Goal: Transaction & Acquisition: Purchase product/service

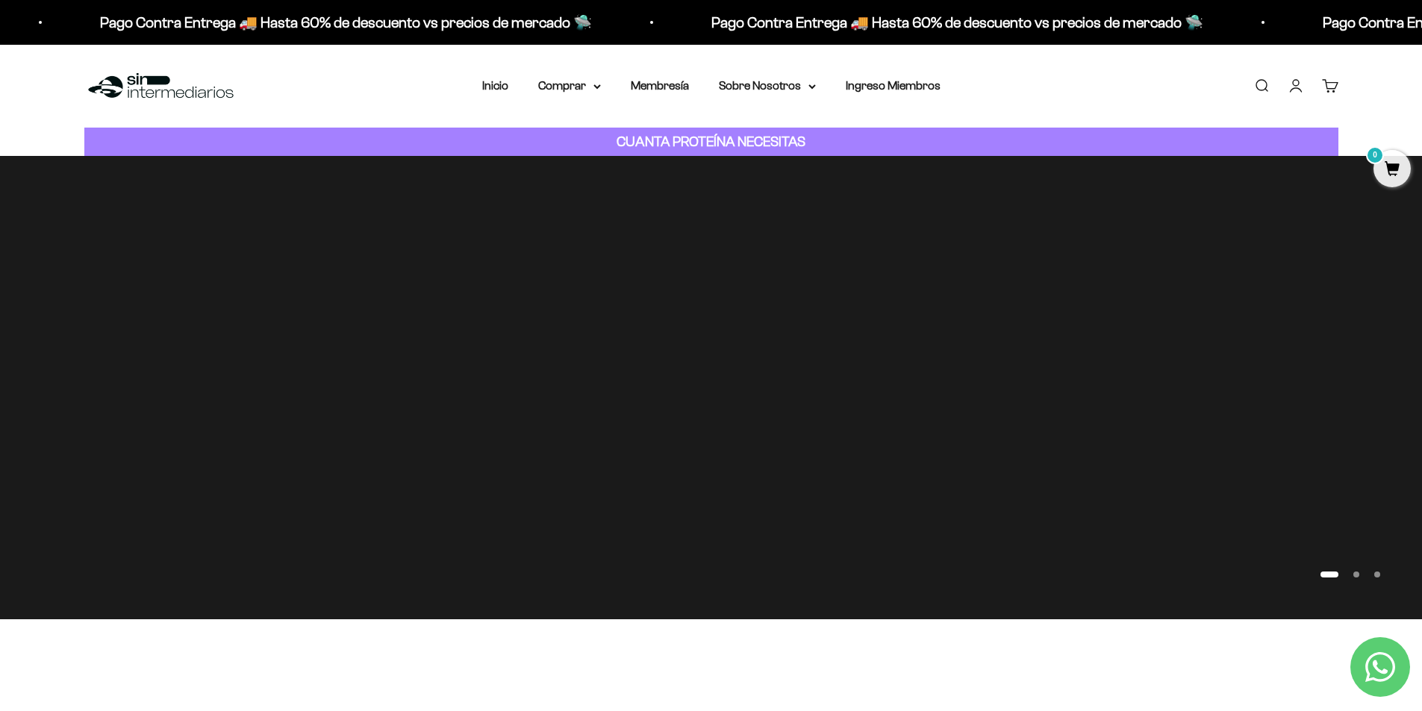
click at [1298, 89] on link "Iniciar sesión" at bounding box center [1296, 86] width 16 height 16
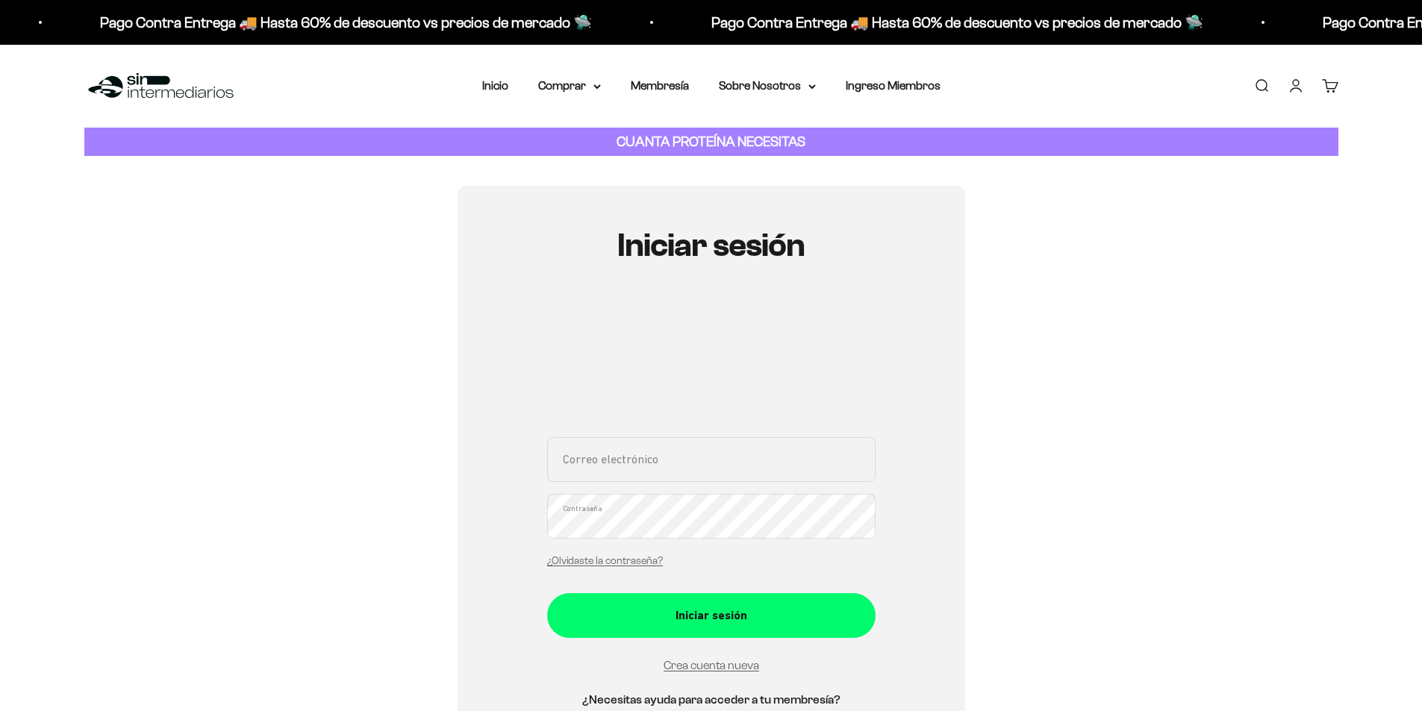
click at [673, 464] on input "Correo electrónico" at bounding box center [711, 459] width 328 height 45
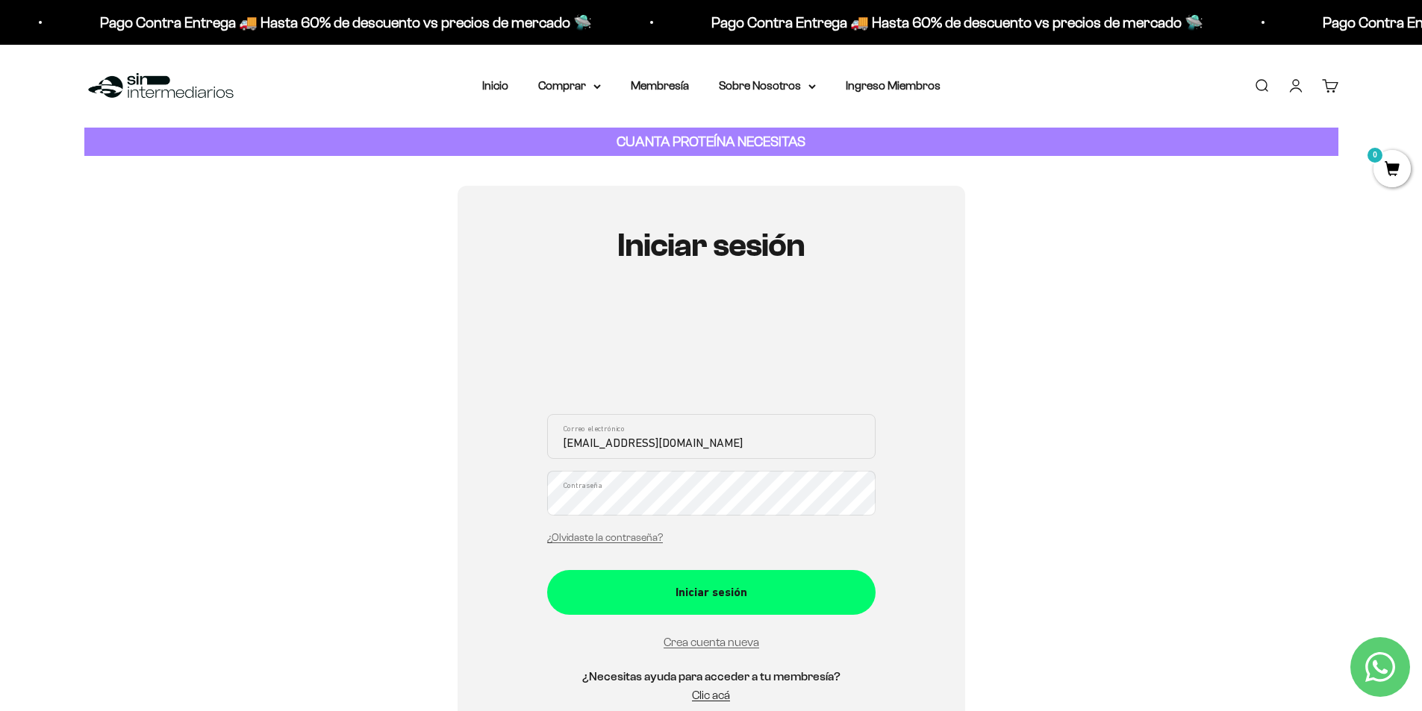
type input "leoflechas28@gmail.com"
click at [547, 570] on button "Iniciar sesión" at bounding box center [711, 592] width 328 height 45
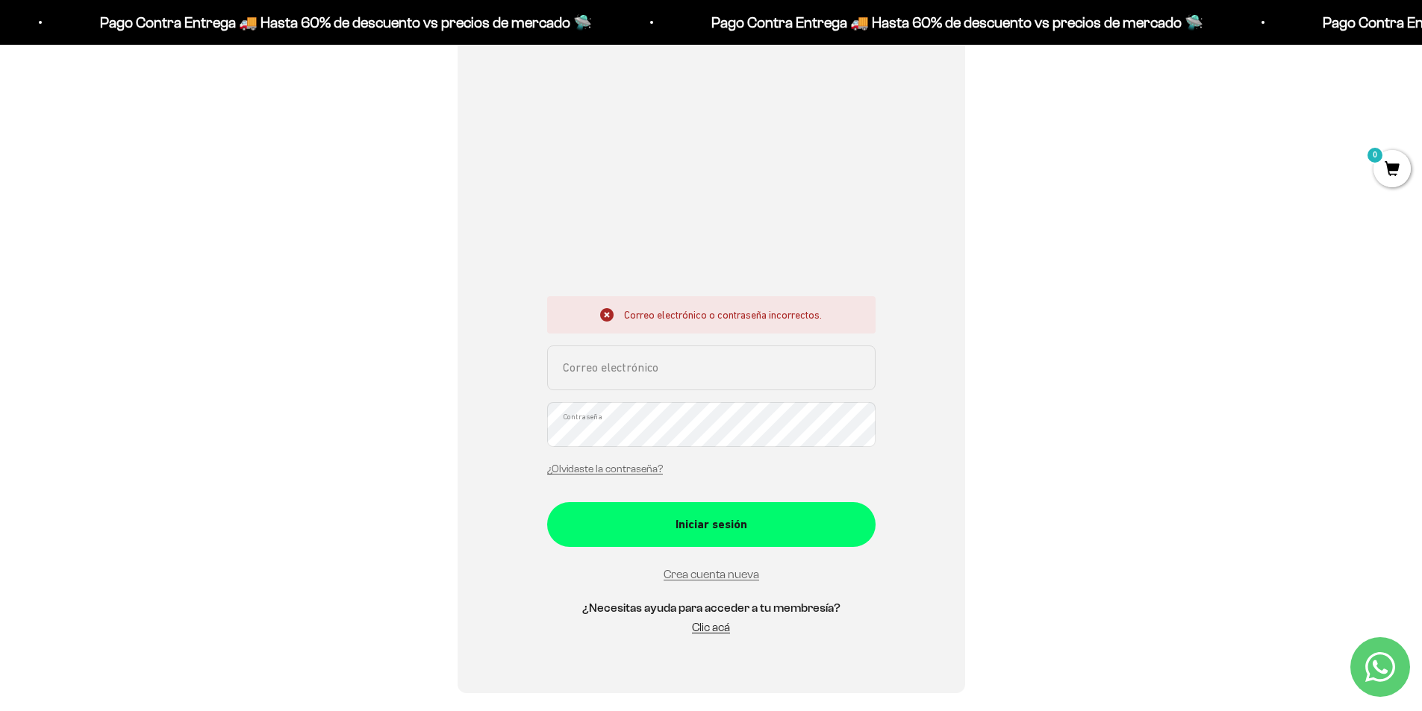
scroll to position [373, 0]
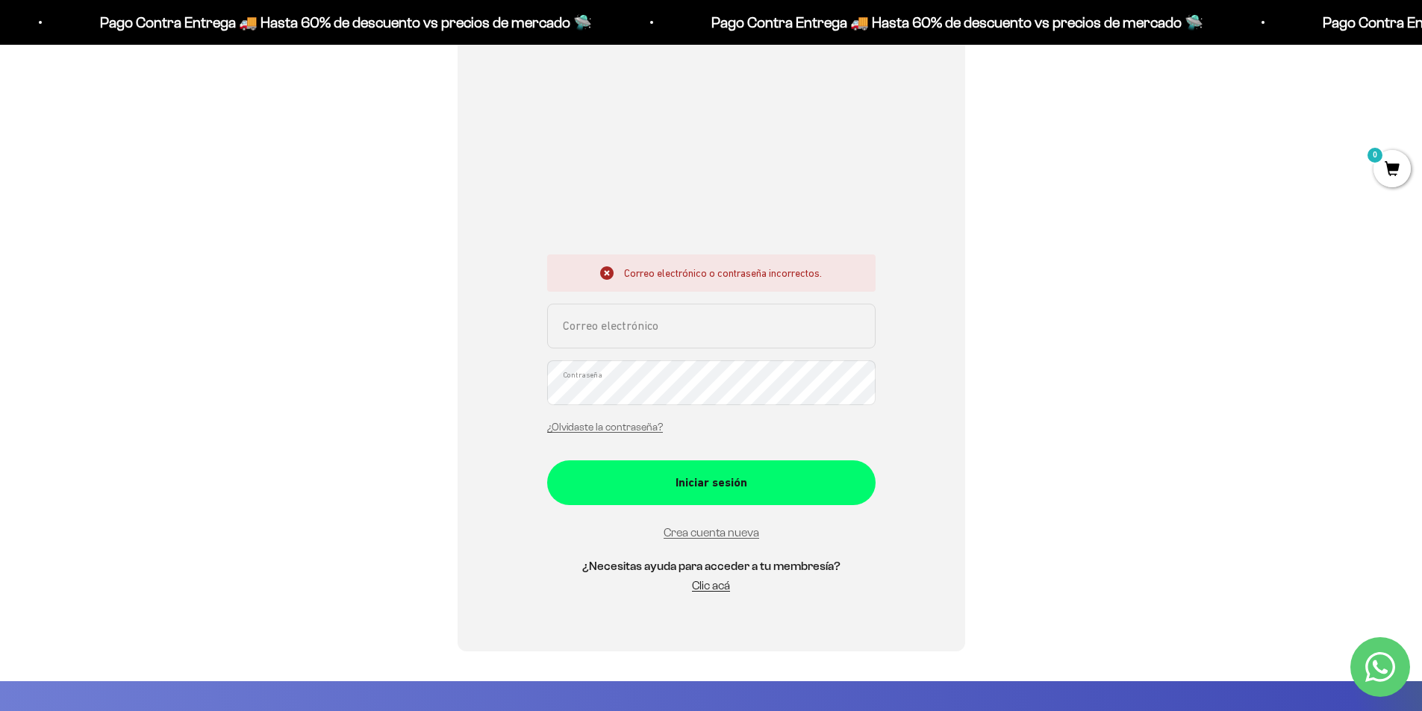
click at [692, 331] on input "Correo electrónico" at bounding box center [711, 326] width 328 height 45
type input "leoflechas28@gmail.com"
click at [547, 461] on button "Iniciar sesión" at bounding box center [711, 483] width 328 height 45
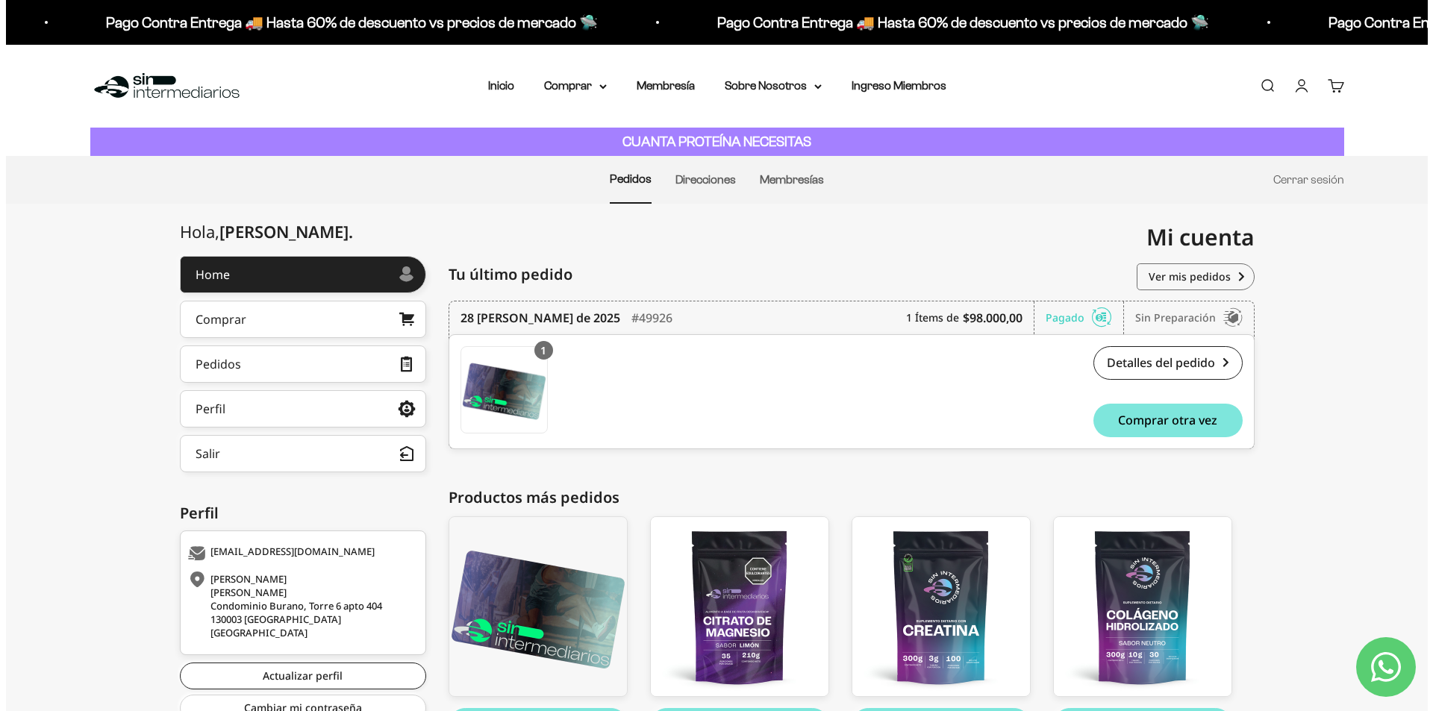
scroll to position [102, 0]
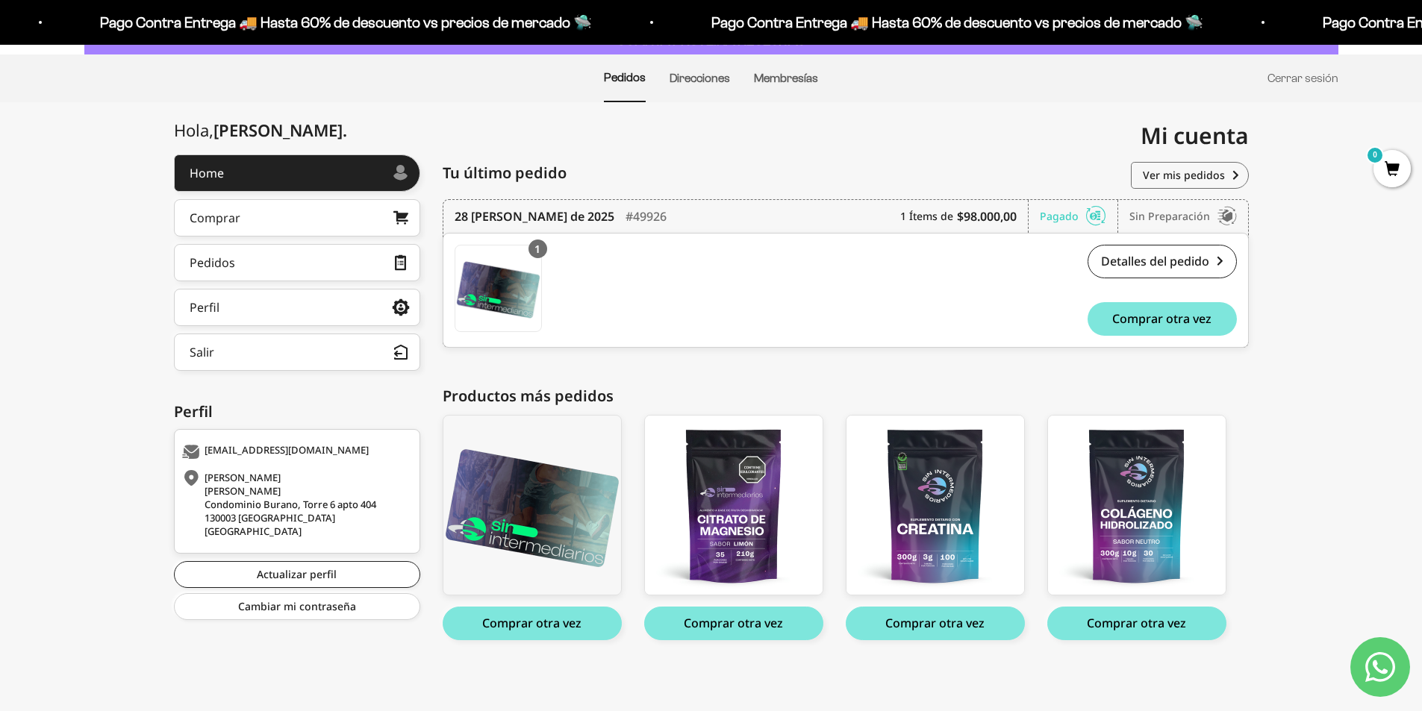
click at [1351, 405] on div "Hola, Leonardo . Home Comprar Pedidos Perfil Información personal Direcciones g…" at bounding box center [711, 415] width 1422 height 520
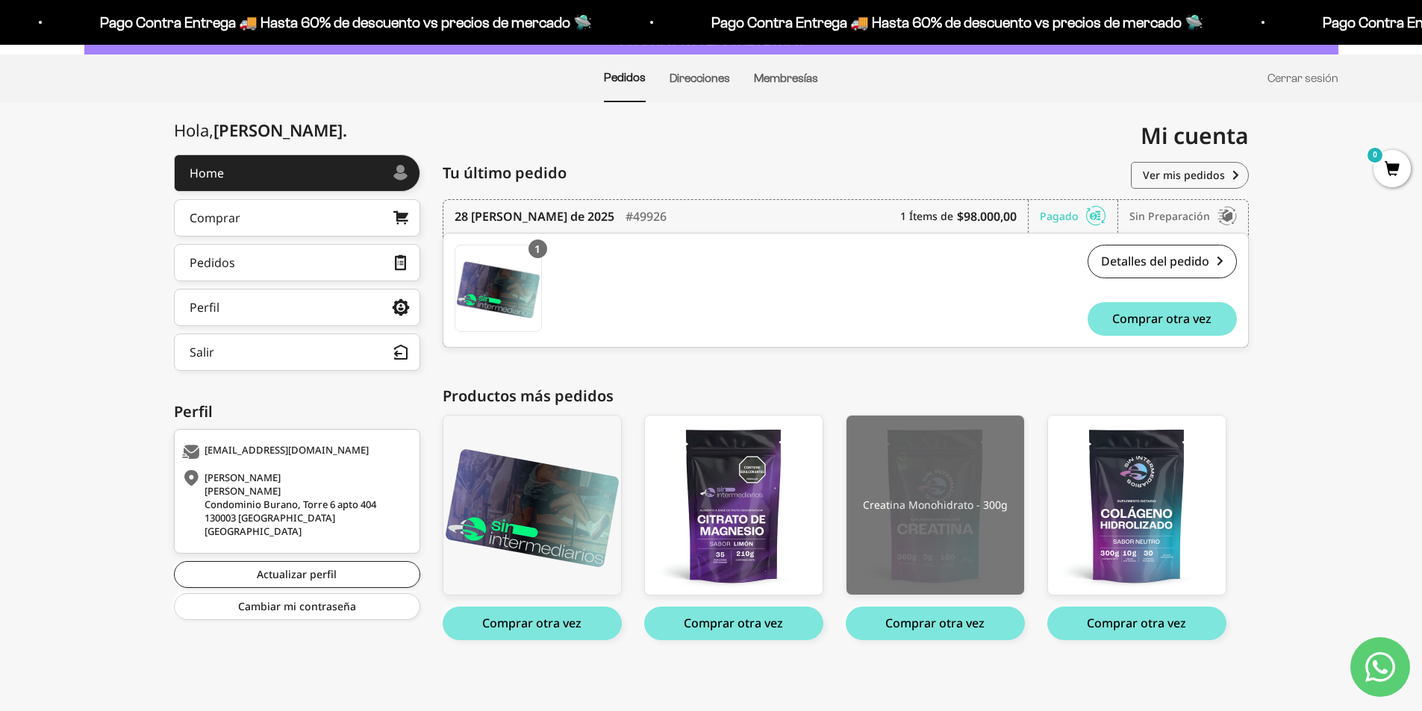
click at [926, 563] on img at bounding box center [936, 505] width 178 height 179
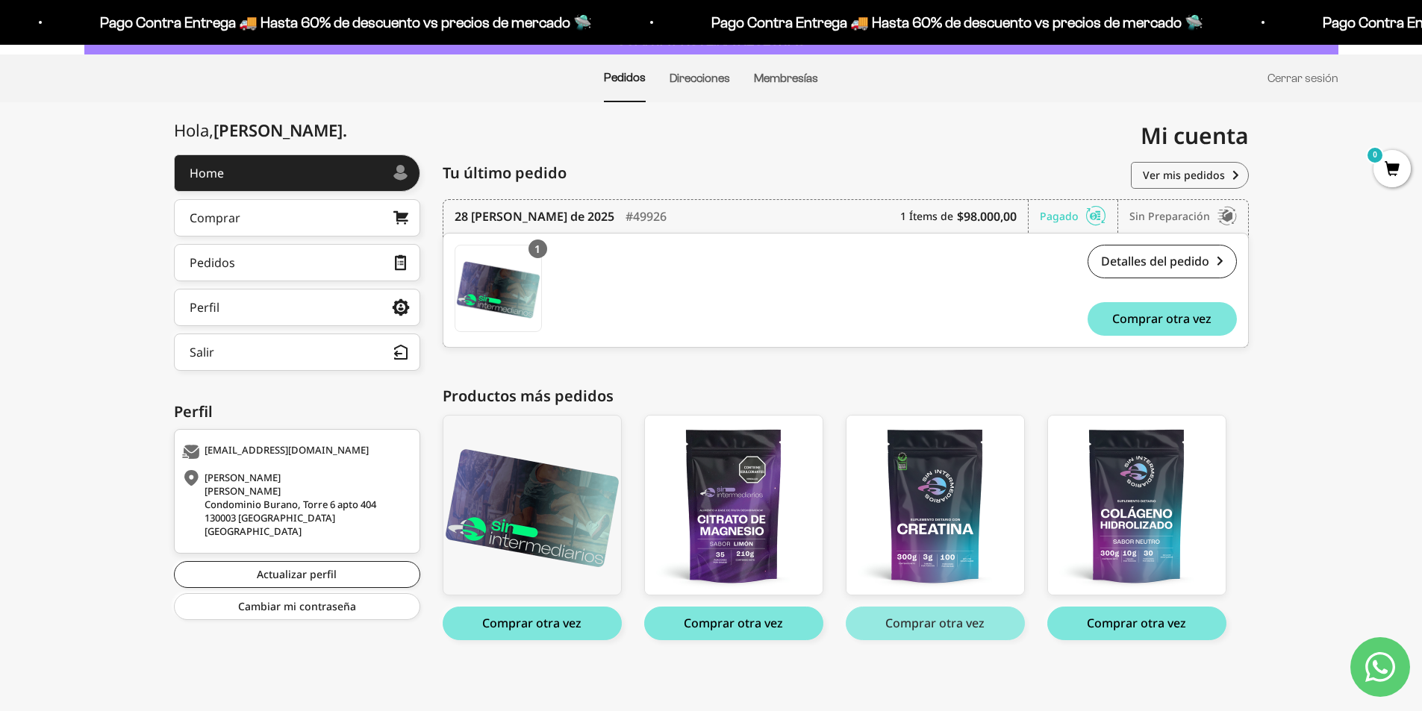
click at [912, 623] on button "Comprar otra vez" at bounding box center [935, 624] width 179 height 34
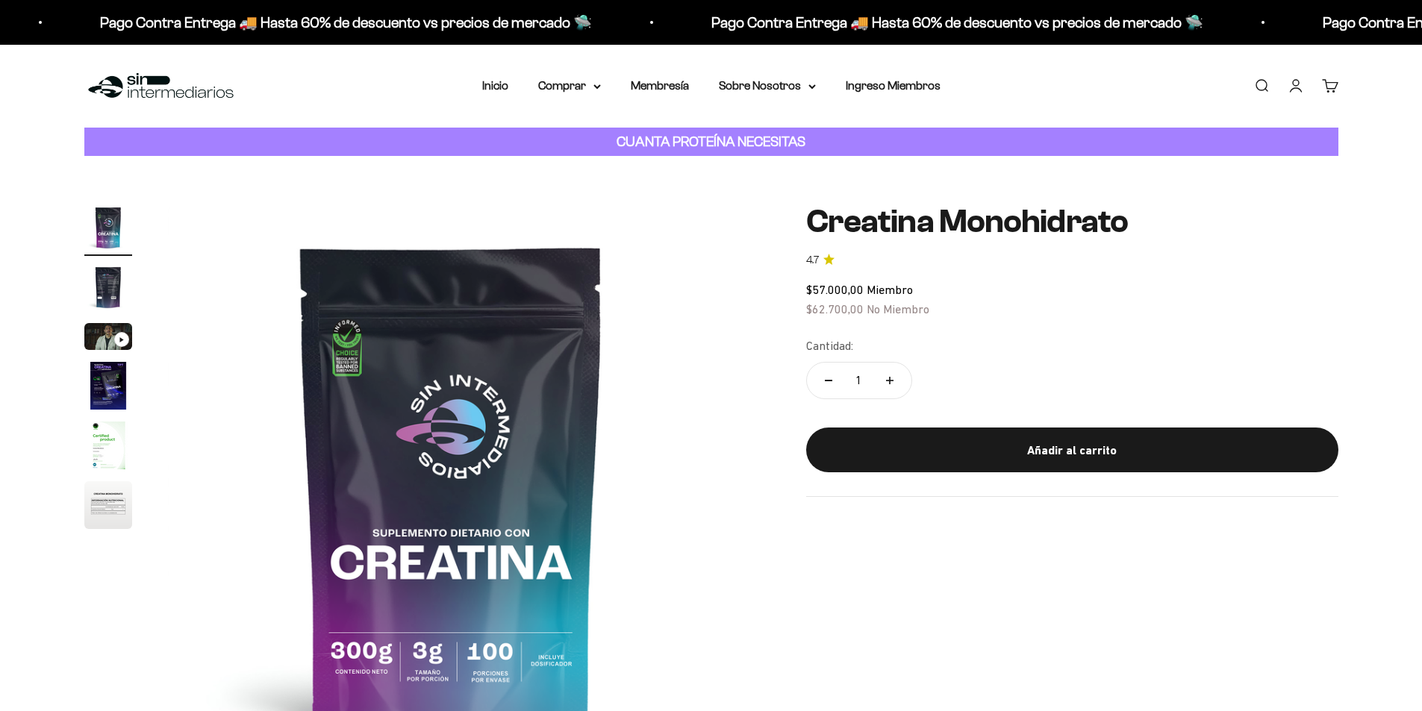
click at [1056, 447] on div "Añadir al carrito" at bounding box center [1072, 450] width 473 height 19
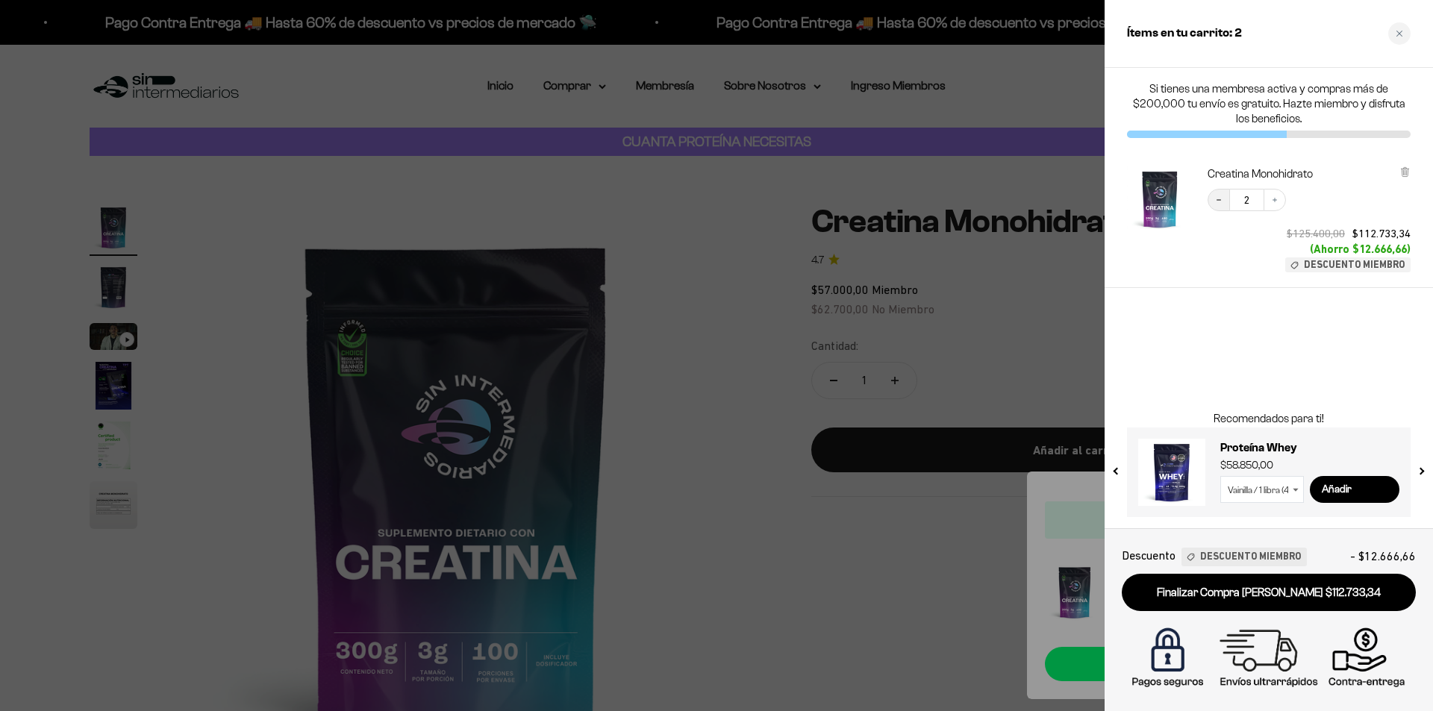
click at [1218, 201] on icon "Decrease quantity" at bounding box center [1219, 200] width 9 height 9
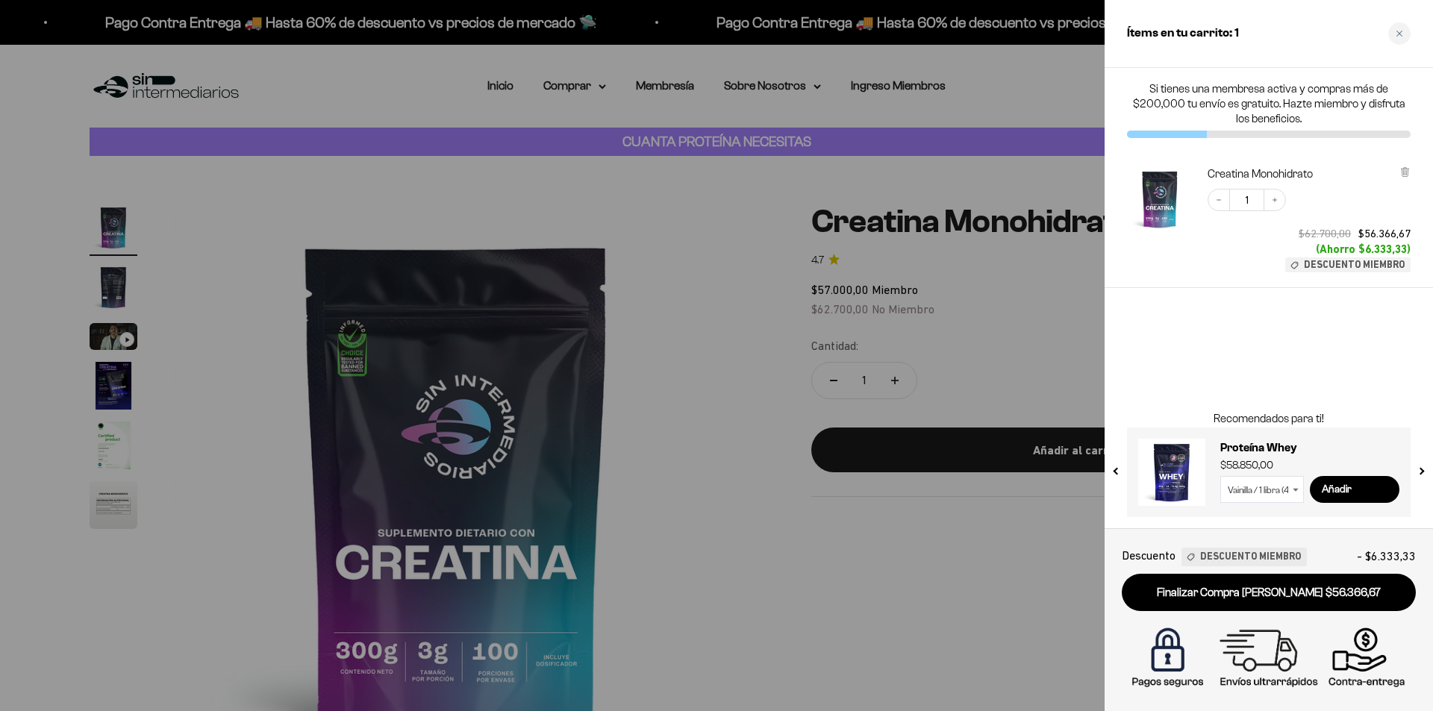
click at [734, 58] on div at bounding box center [716, 355] width 1433 height 711
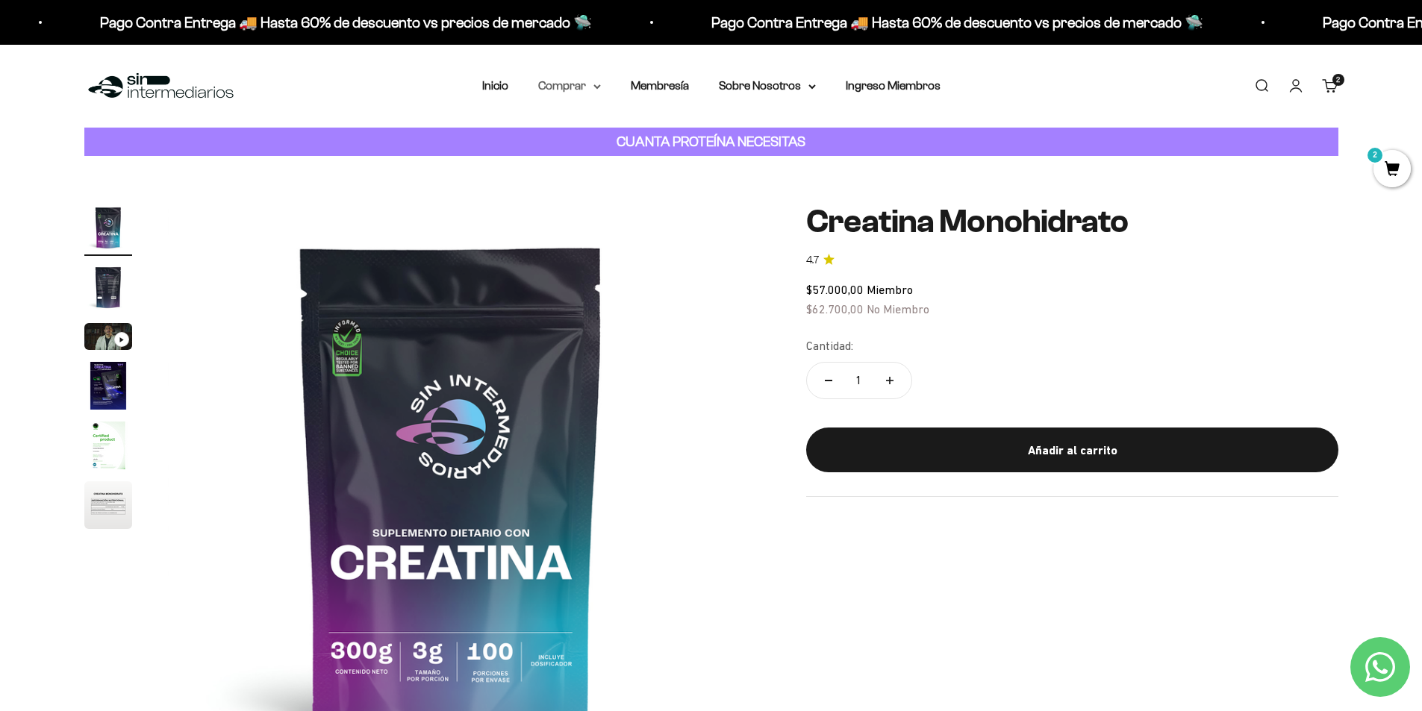
click at [584, 84] on summary "Comprar" at bounding box center [569, 85] width 63 height 19
drag, startPoint x: 614, startPoint y: 164, endPoint x: 587, endPoint y: 223, distance: 65.1
click at [587, 223] on span "Todos Los Productos" at bounding box center [602, 217] width 110 height 13
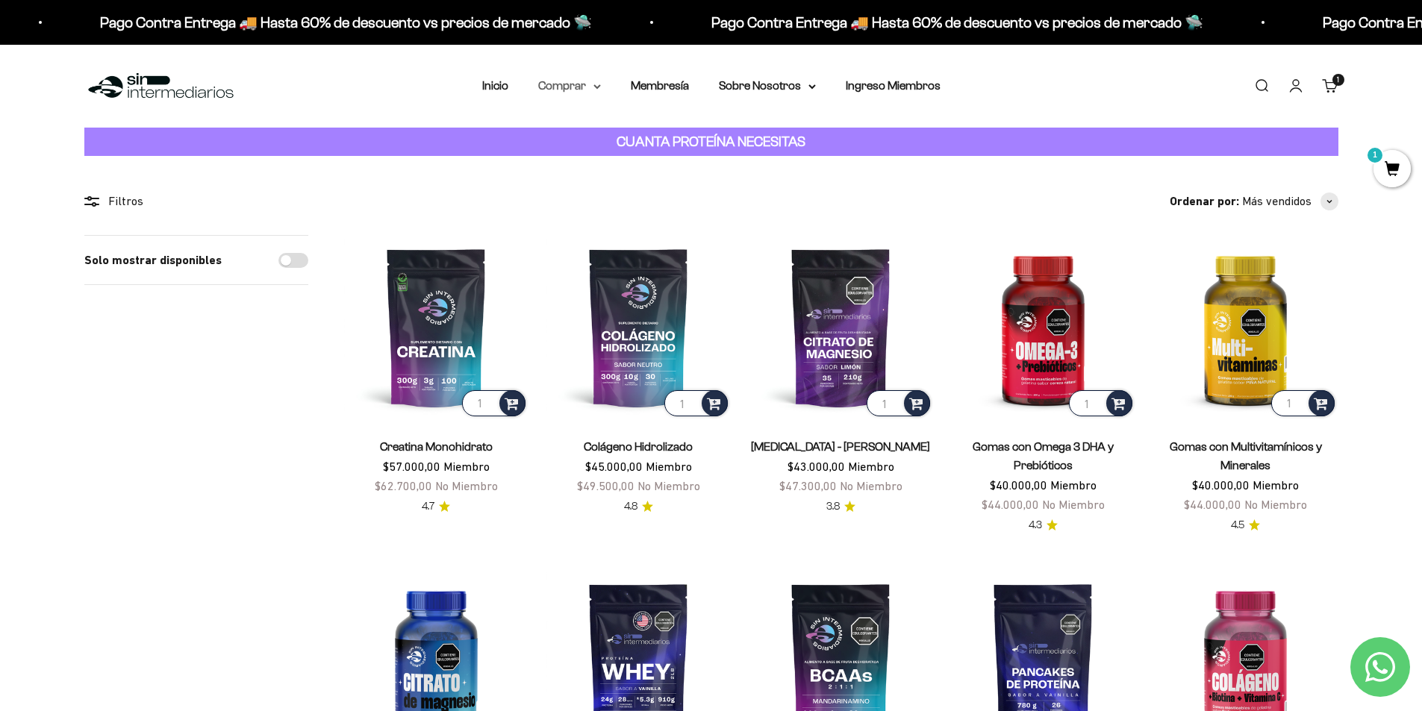
click at [586, 88] on summary "Comprar" at bounding box center [569, 85] width 63 height 19
click at [620, 155] on span "Otros Suplementos" at bounding box center [597, 161] width 100 height 13
click at [616, 132] on summary "Proteínas" at bounding box center [608, 133] width 123 height 19
click at [1378, 162] on mark "1" at bounding box center [1375, 155] width 18 height 18
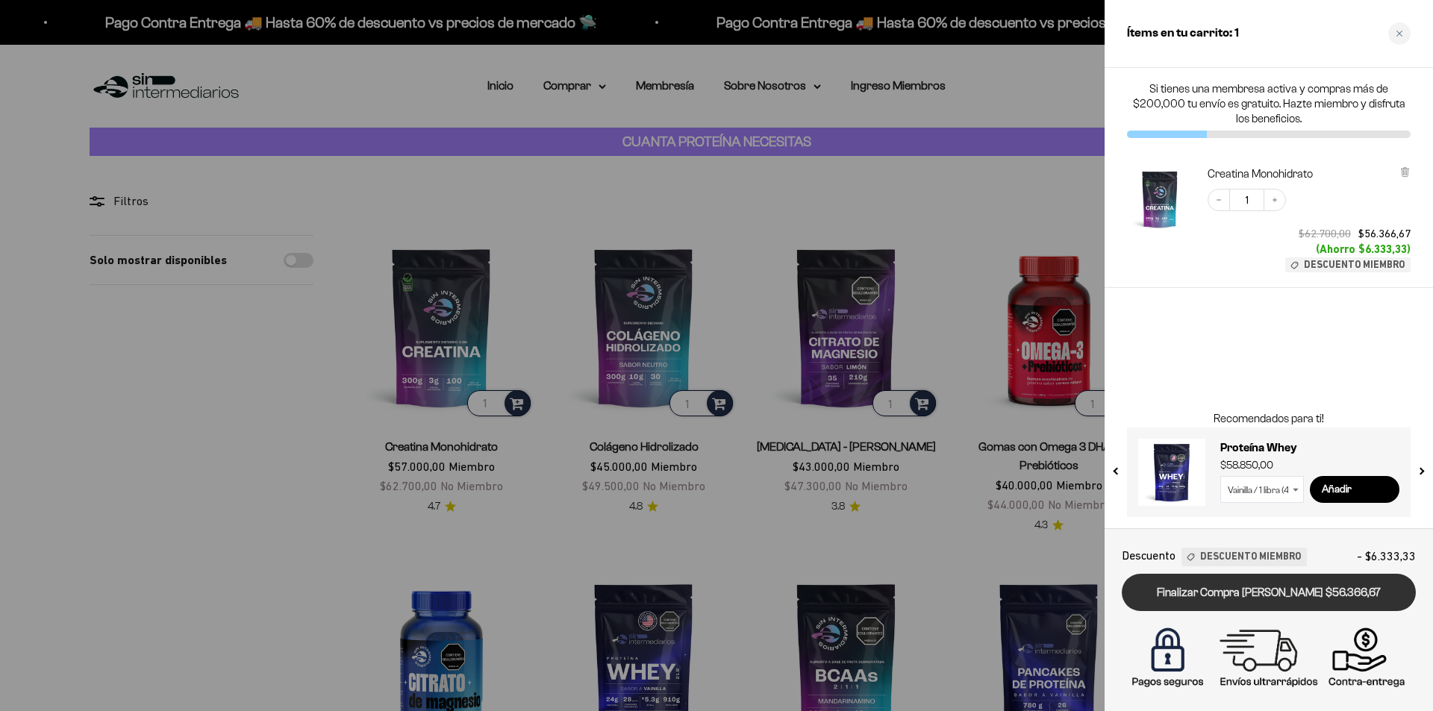
click at [1318, 611] on link "Finalizar Compra [PERSON_NAME] $56.366,67" at bounding box center [1269, 593] width 294 height 38
